Goal: Task Accomplishment & Management: Manage account settings

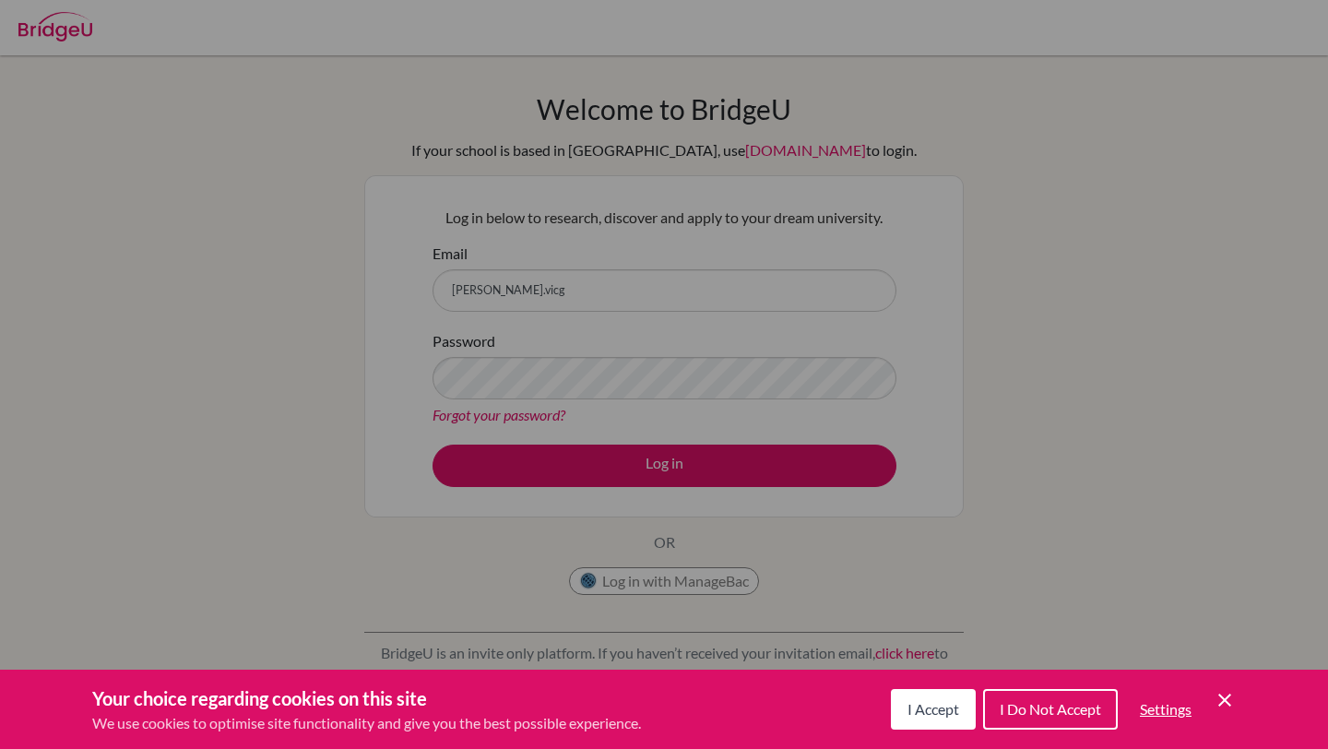
click at [924, 712] on span "I Accept" at bounding box center [934, 709] width 52 height 18
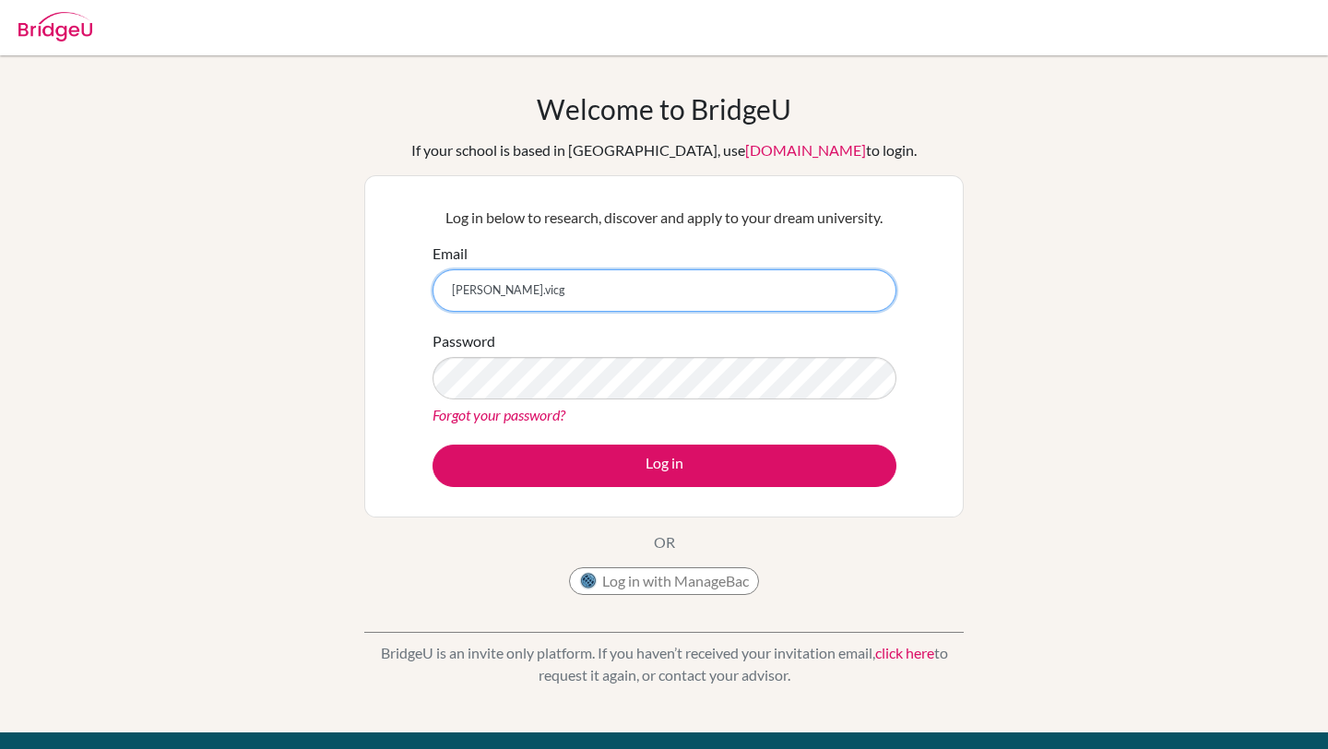
click at [523, 292] on input "alonzo.vicg" at bounding box center [665, 290] width 464 height 42
type input "alonzo.victor@eastudents.sv.edu"
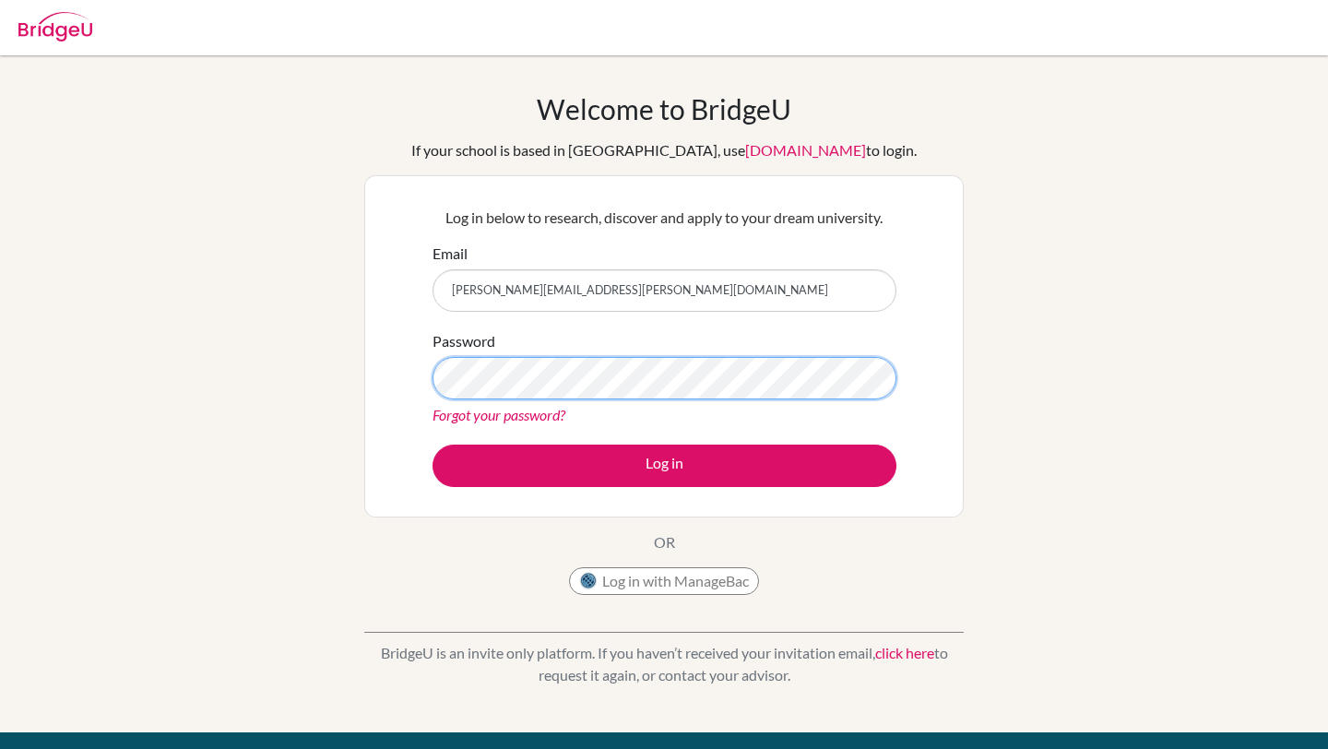
click at [433, 445] on button "Log in" at bounding box center [665, 466] width 464 height 42
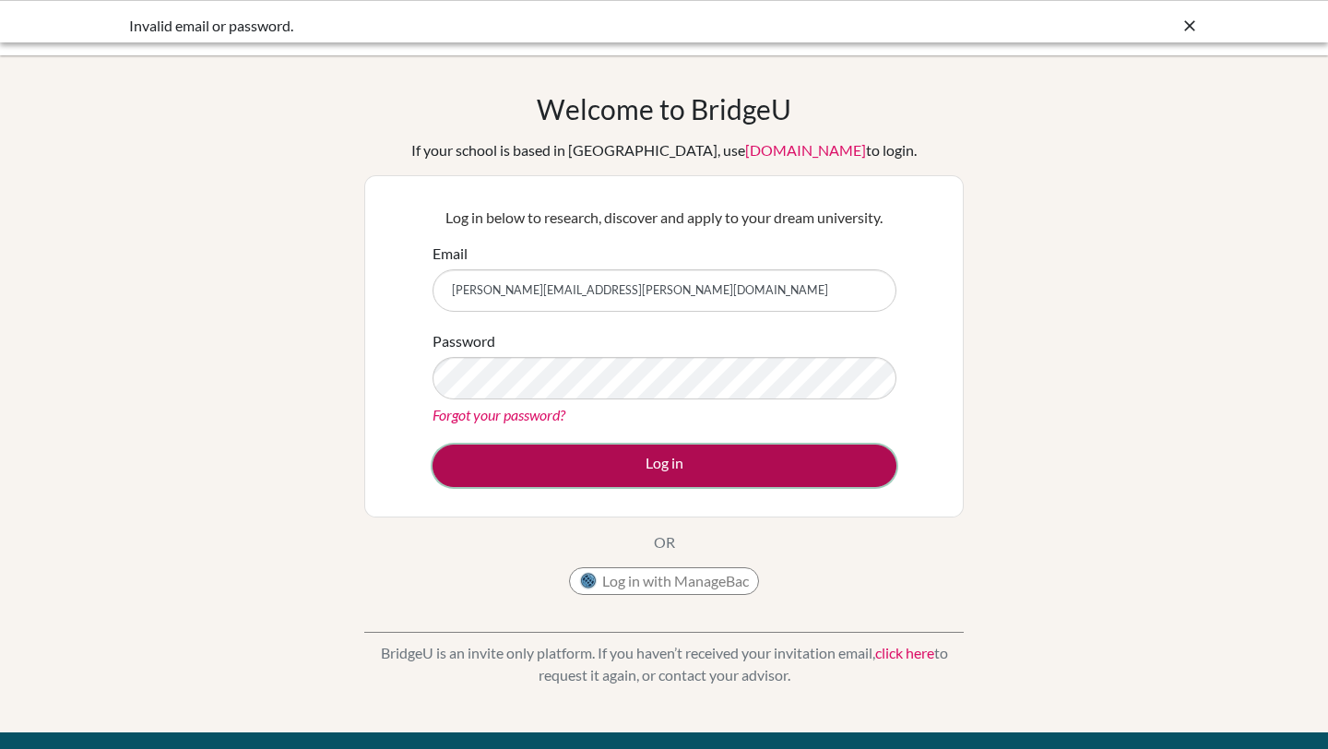
click at [519, 452] on button "Log in" at bounding box center [665, 466] width 464 height 42
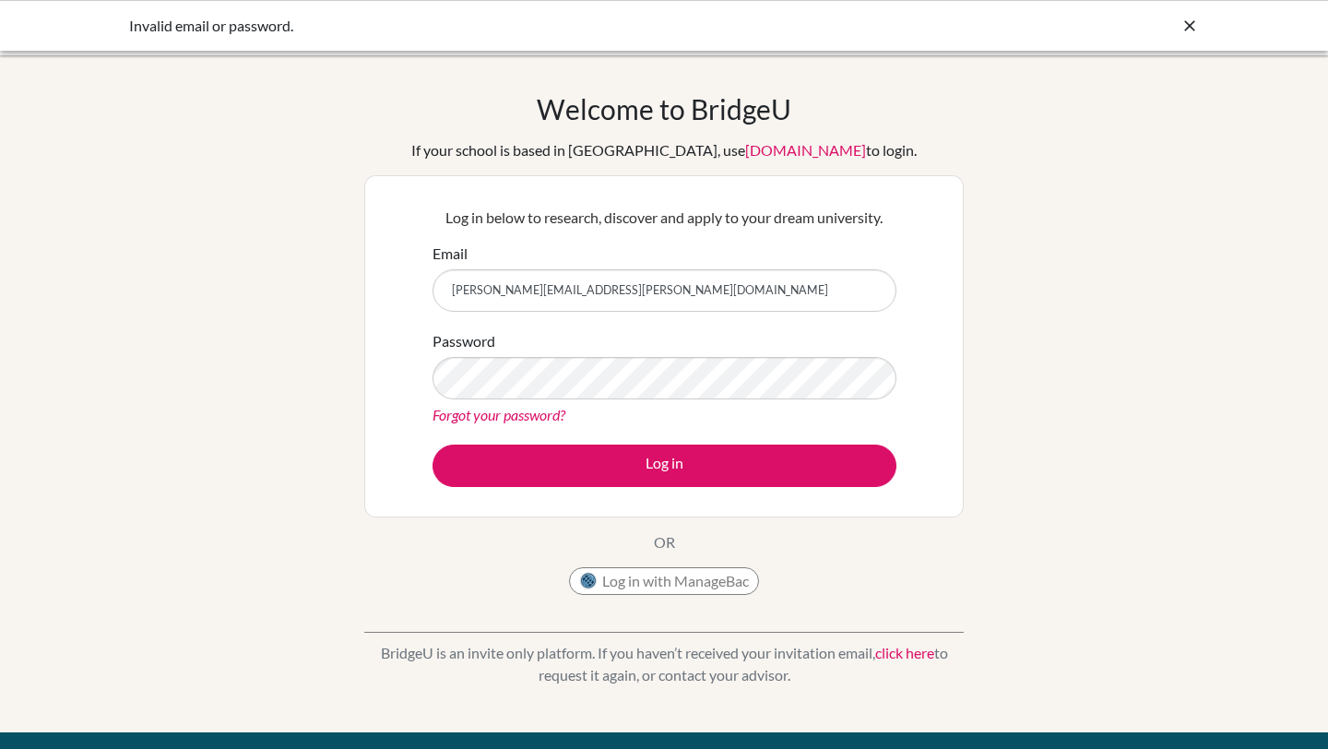
click at [503, 418] on link "Forgot your password?" at bounding box center [499, 415] width 133 height 18
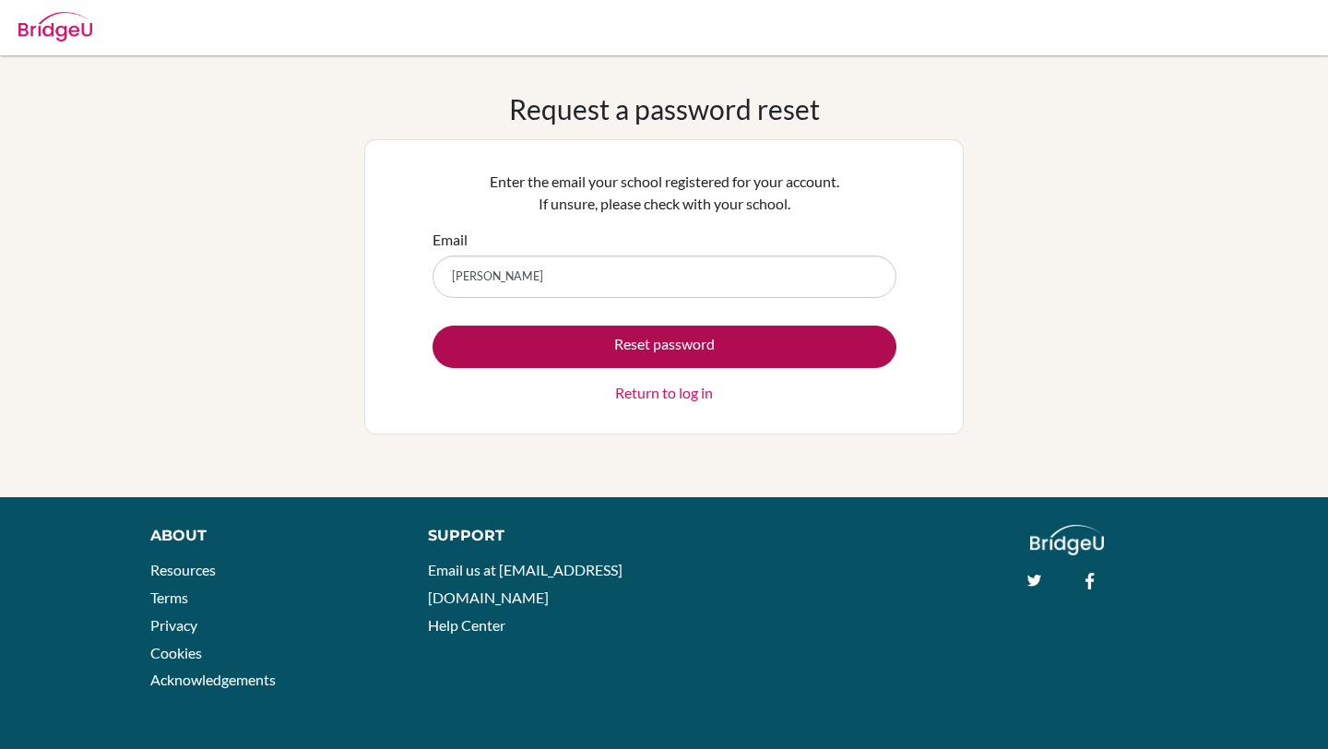
type input "[PERSON_NAME][EMAIL_ADDRESS][PERSON_NAME][DOMAIN_NAME]"
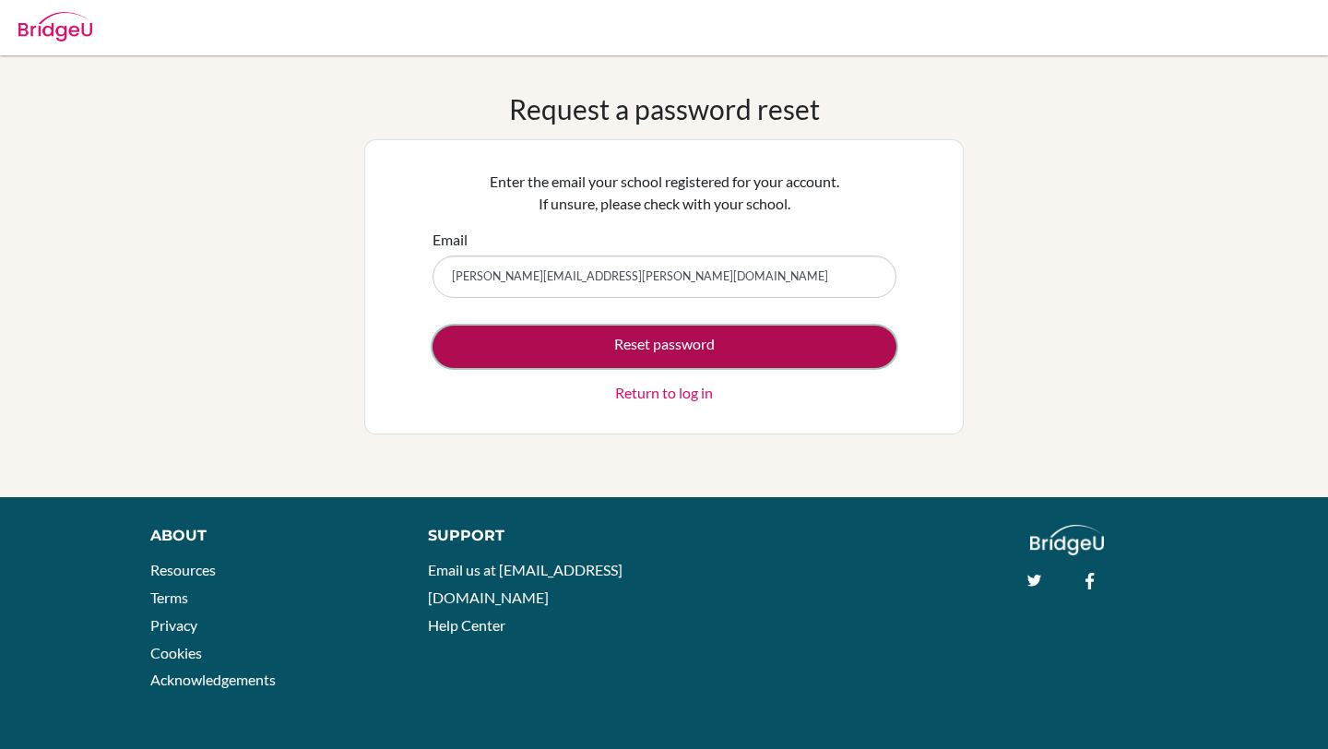
click at [638, 345] on button "Reset password" at bounding box center [665, 347] width 464 height 42
